Goal: Task Accomplishment & Management: Complete application form

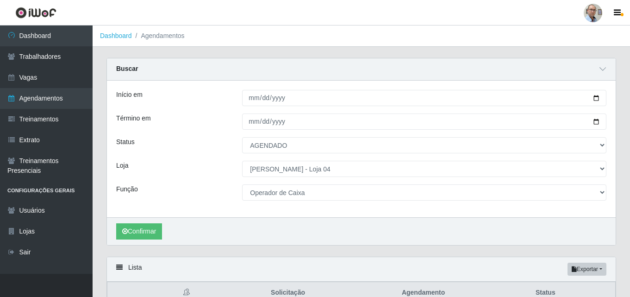
select select "AGENDADO"
select select "251"
select select "22"
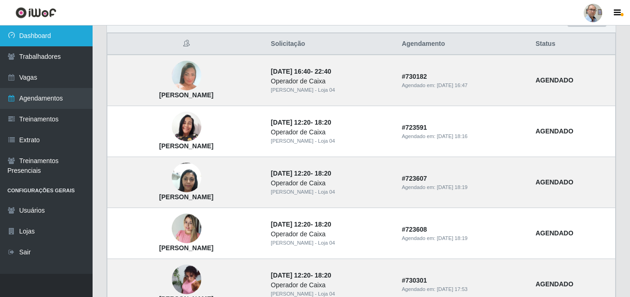
click at [38, 37] on link "Dashboard" at bounding box center [46, 35] width 93 height 21
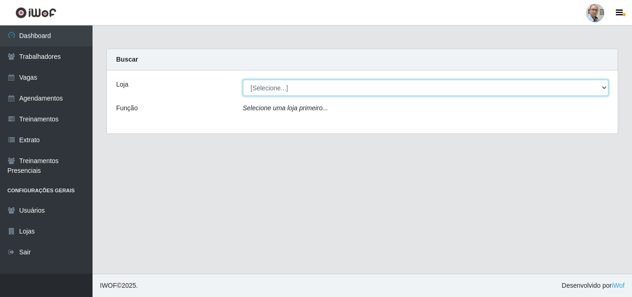
click at [322, 93] on select "[Selecione...] Mar Vermelho - Loja 04" at bounding box center [426, 88] width 366 height 16
select select "251"
click at [243, 80] on select "[Selecione...] Mar Vermelho - Loja 04" at bounding box center [426, 88] width 366 height 16
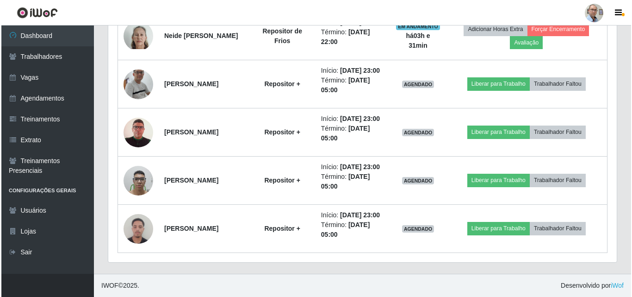
scroll to position [1136, 0]
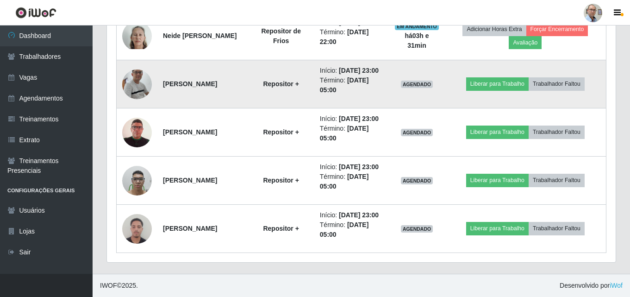
click at [137, 50] on img at bounding box center [137, 84] width 30 height 68
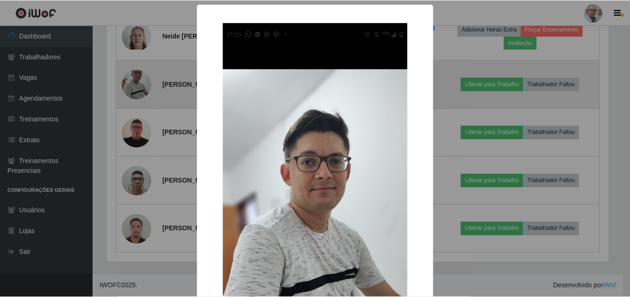
scroll to position [192, 504]
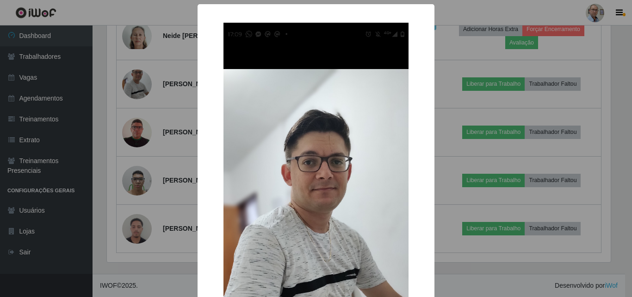
click at [135, 105] on div "× OK Cancel" at bounding box center [316, 148] width 632 height 297
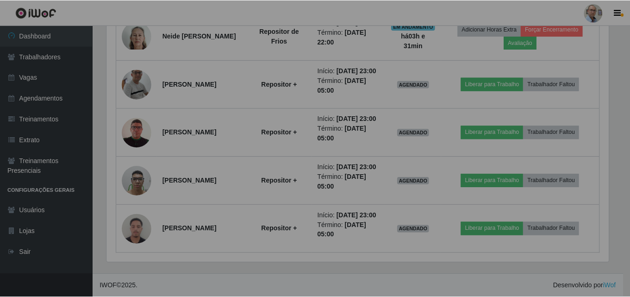
scroll to position [192, 508]
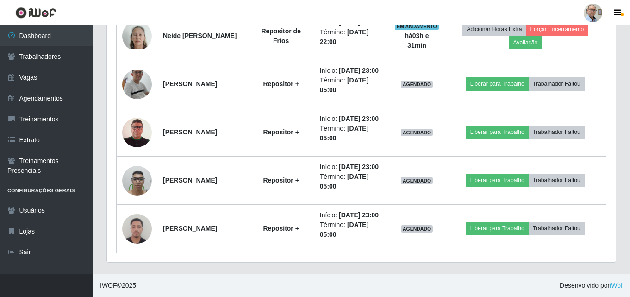
click at [135, 111] on img at bounding box center [137, 132] width 30 height 43
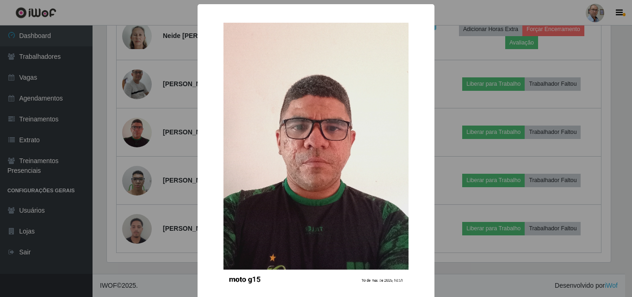
click at [135, 105] on div "× OK Cancel" at bounding box center [316, 148] width 632 height 297
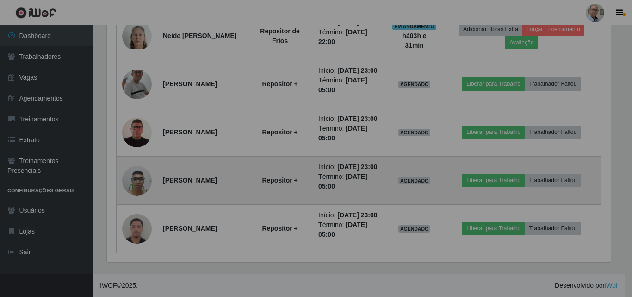
scroll to position [192, 508]
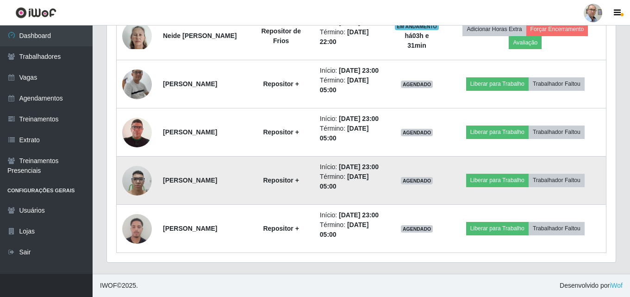
click at [135, 168] on img at bounding box center [137, 180] width 30 height 39
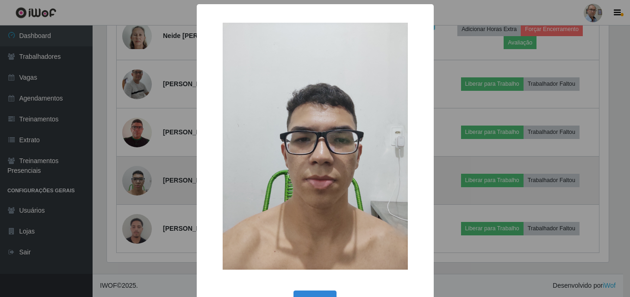
scroll to position [192, 504]
click at [135, 168] on div "× OK Cancel" at bounding box center [316, 148] width 632 height 297
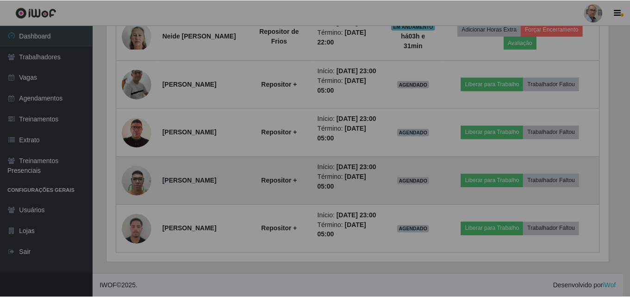
scroll to position [192, 508]
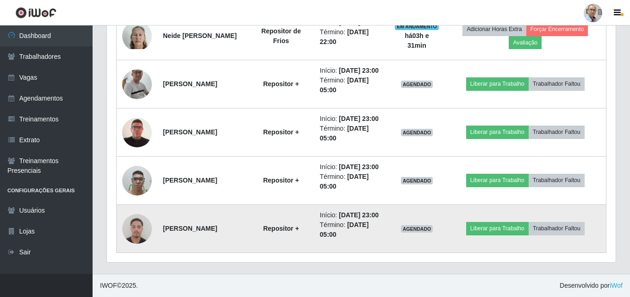
click at [136, 225] on img at bounding box center [137, 228] width 30 height 39
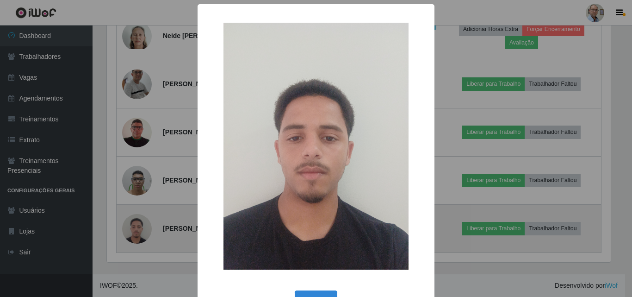
click at [136, 225] on div "× OK Cancel" at bounding box center [316, 148] width 632 height 297
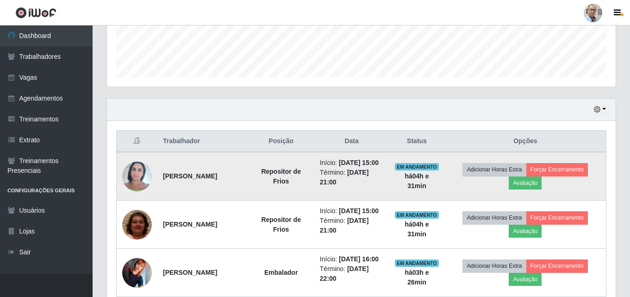
scroll to position [257, 0]
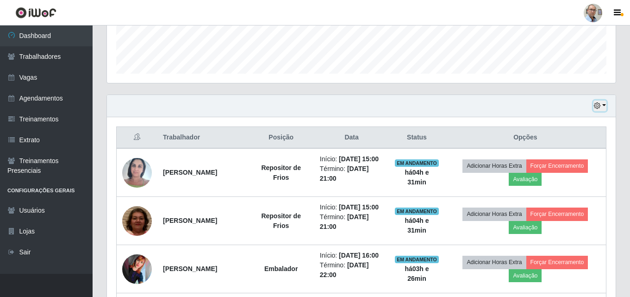
click at [599, 109] on icon "button" at bounding box center [596, 105] width 6 height 6
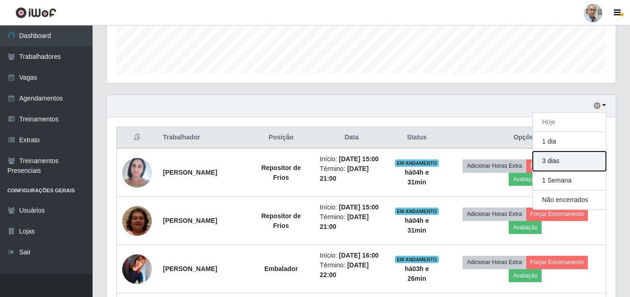
click at [559, 157] on button "3 dias" at bounding box center [568, 160] width 73 height 19
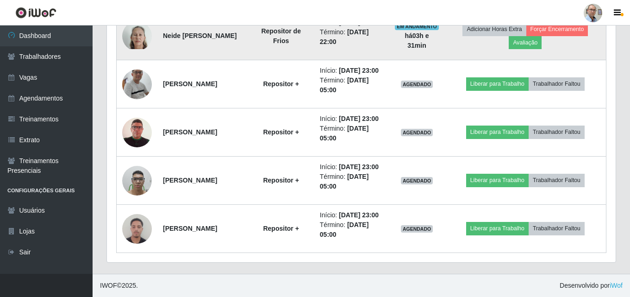
scroll to position [997, 0]
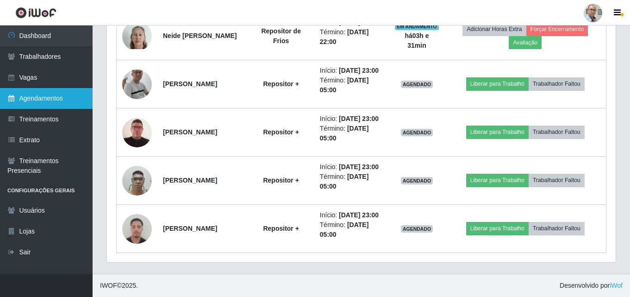
click at [29, 98] on link "Agendamentos" at bounding box center [46, 98] width 93 height 21
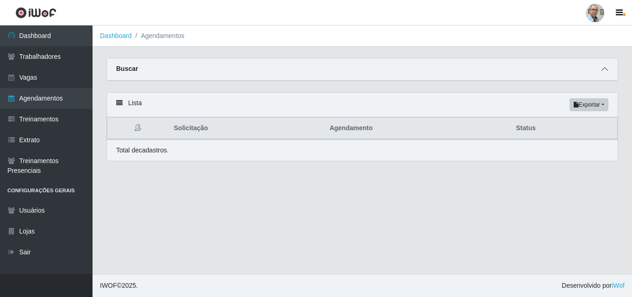
click at [602, 69] on icon at bounding box center [604, 69] width 6 height 6
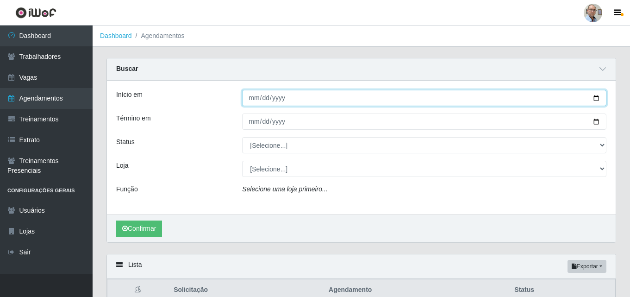
click at [595, 99] on input "Início em" at bounding box center [424, 98] width 364 height 16
type input "[DATE]"
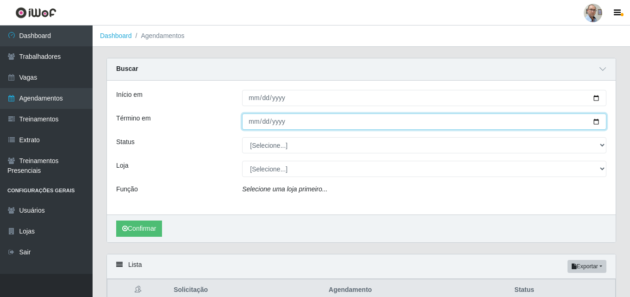
click at [597, 121] on input "Término em" at bounding box center [424, 121] width 364 height 16
type input "[DATE]"
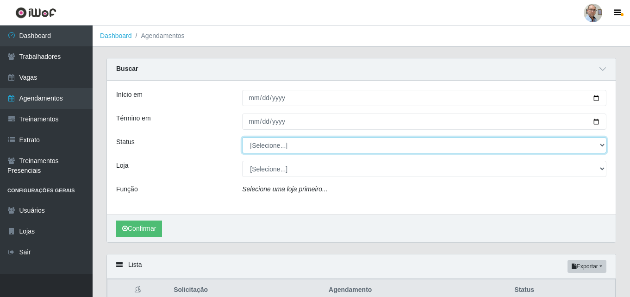
click at [286, 148] on select "[Selecione...] AGENDADO AGUARDANDO LIBERAR EM ANDAMENTO EM REVISÃO FINALIZADO C…" at bounding box center [424, 145] width 364 height 16
select select "AGENDADO"
click at [242, 137] on select "[Selecione...] AGENDADO AGUARDANDO LIBERAR EM ANDAMENTO EM REVISÃO FINALIZADO C…" at bounding box center [424, 145] width 364 height 16
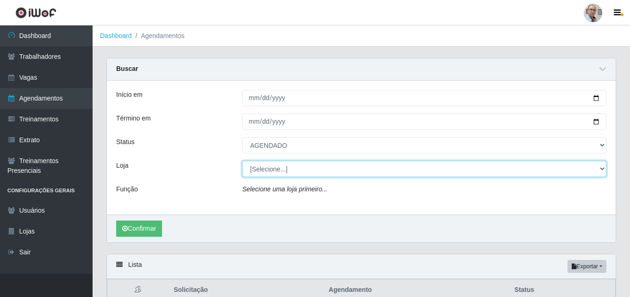
click at [282, 171] on select "[Selecione...] Mar Vermelho - Loja 04" at bounding box center [424, 169] width 364 height 16
select select "251"
click at [242, 161] on select "[Selecione...] Mar Vermelho - Loja 04" at bounding box center [424, 169] width 364 height 16
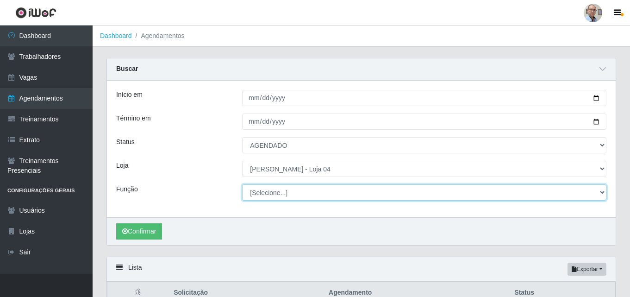
click at [278, 196] on select "[Selecione...] ASG ASG + ASG ++ Auxiliar de Depósito Auxiliar de Depósito + Aux…" at bounding box center [424, 192] width 364 height 16
select select "24"
click at [242, 185] on select "[Selecione...] ASG ASG + ASG ++ Auxiliar de Depósito Auxiliar de Depósito + Aux…" at bounding box center [424, 192] width 364 height 16
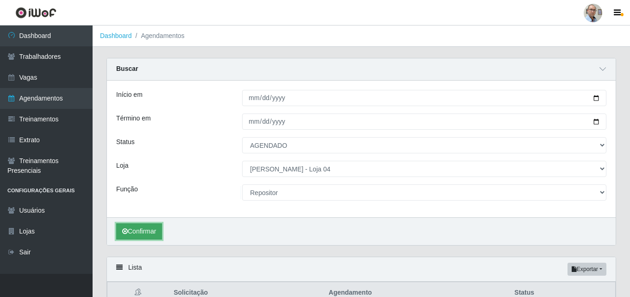
click at [126, 233] on icon "submit" at bounding box center [125, 231] width 6 height 6
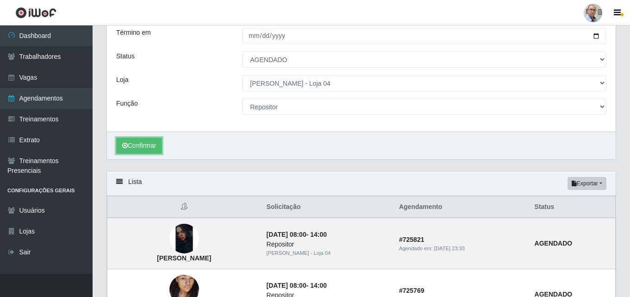
scroll to position [47, 0]
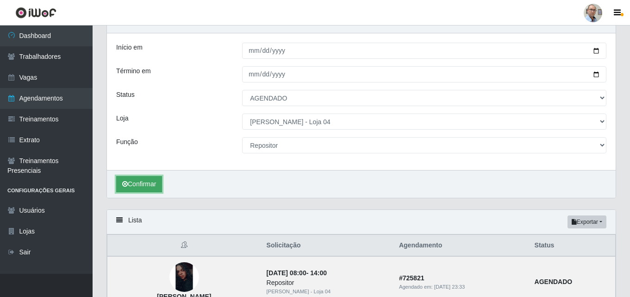
click at [139, 187] on button "Confirmar" at bounding box center [139, 184] width 46 height 16
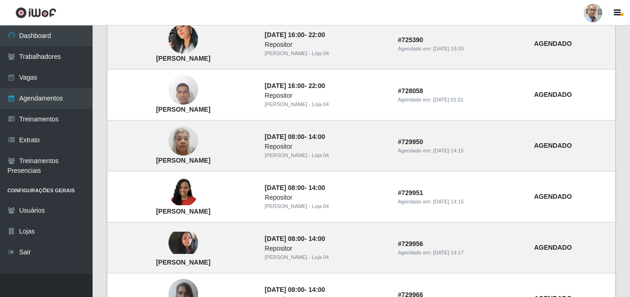
scroll to position [433, 0]
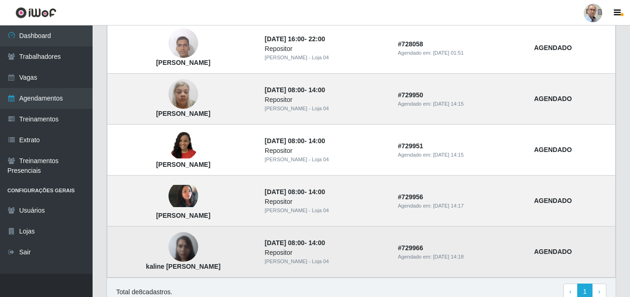
click at [198, 249] on img at bounding box center [183, 246] width 30 height 39
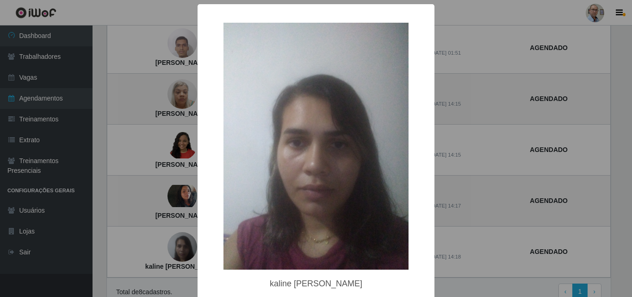
click at [198, 249] on div "× kaline [PERSON_NAME] OK Cancel" at bounding box center [316, 168] width 237 height 329
click at [183, 202] on div "× kaline [PERSON_NAME] OK Cancel" at bounding box center [316, 148] width 632 height 297
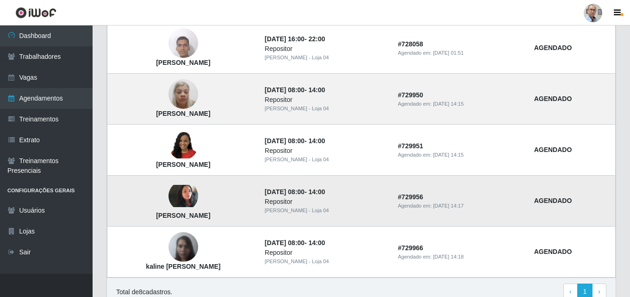
click at [190, 198] on img at bounding box center [183, 196] width 30 height 22
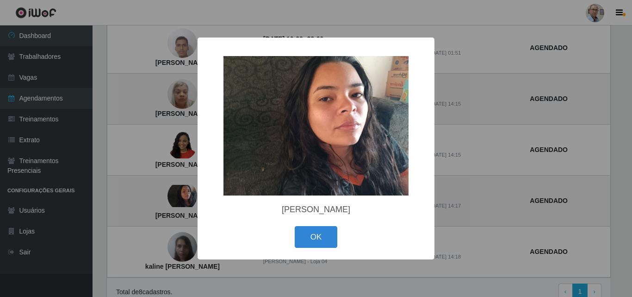
click at [124, 169] on div "× [PERSON_NAME] OK Cancel" at bounding box center [316, 148] width 632 height 297
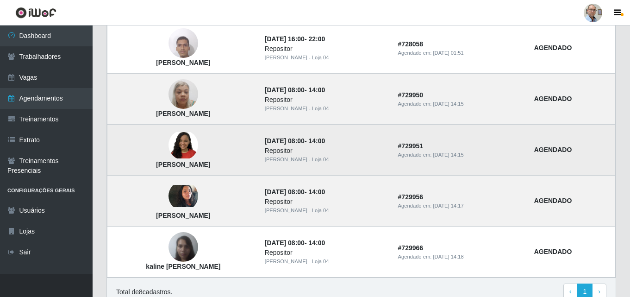
click at [192, 145] on img at bounding box center [183, 145] width 30 height 26
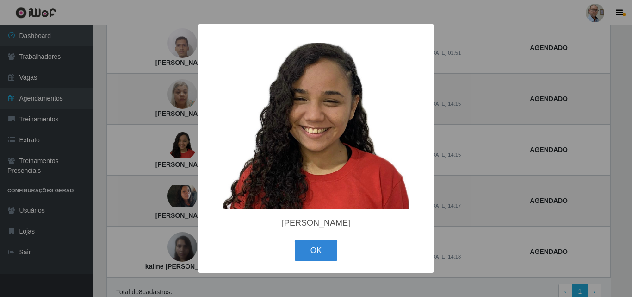
click at [146, 148] on div "× [PERSON_NAME] OK Cancel" at bounding box center [316, 148] width 632 height 297
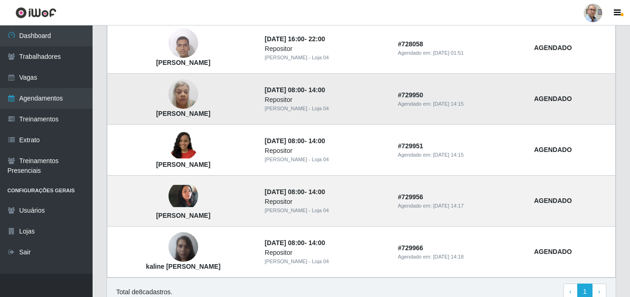
click at [188, 96] on img at bounding box center [183, 93] width 30 height 39
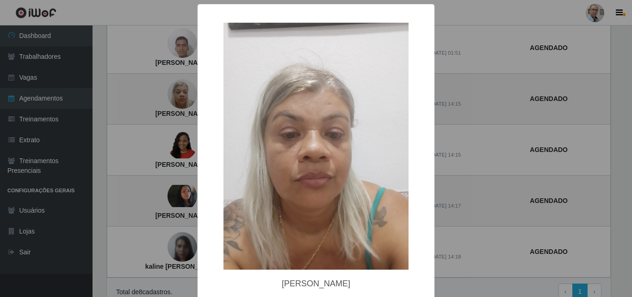
click at [136, 132] on div "× [PERSON_NAME] OK Cancel" at bounding box center [316, 148] width 632 height 297
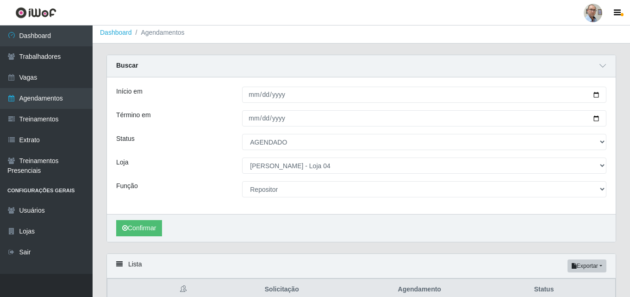
scroll to position [0, 0]
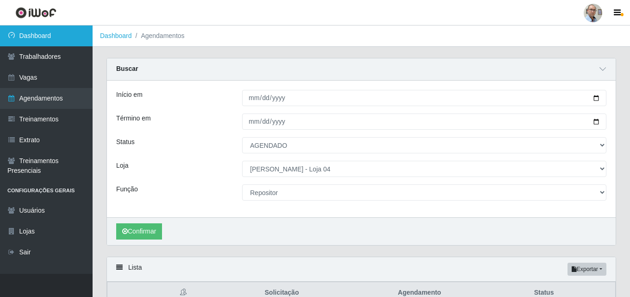
click at [44, 44] on link "Dashboard" at bounding box center [46, 35] width 93 height 21
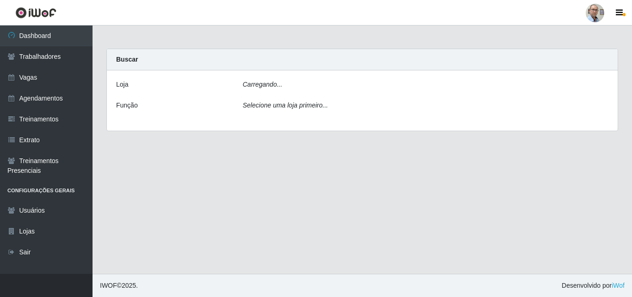
click at [264, 85] on icon "Carregando..." at bounding box center [263, 83] width 40 height 7
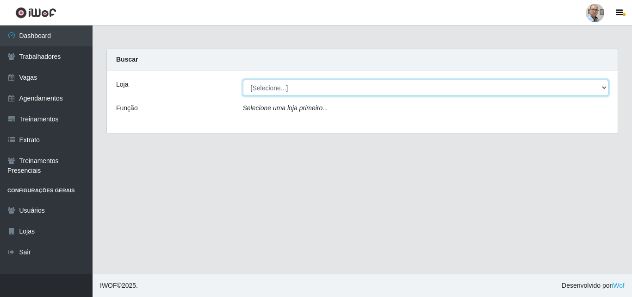
click at [264, 85] on select "[Selecione...] Mar Vermelho - Loja 04" at bounding box center [426, 88] width 366 height 16
select select "251"
click at [243, 80] on select "[Selecione...] Mar Vermelho - Loja 04" at bounding box center [426, 88] width 366 height 16
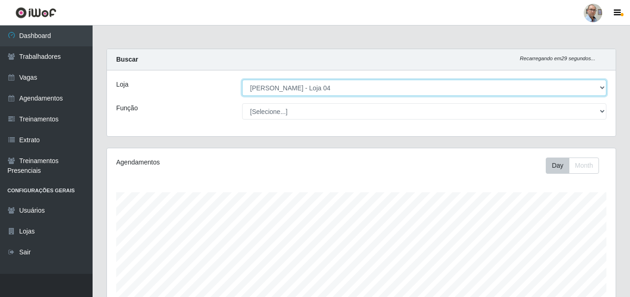
scroll to position [192, 508]
